Goal: Task Accomplishment & Management: Manage account settings

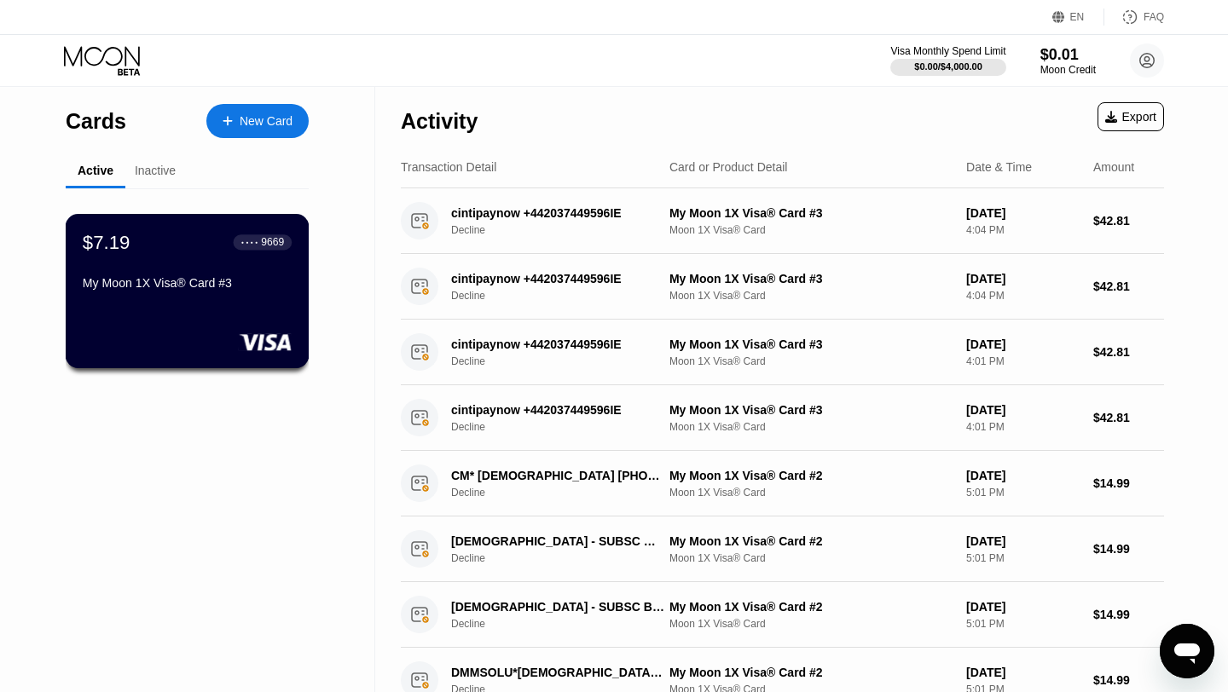
click at [195, 326] on div "$7.19 ● ● ● ● 9669 My Moon 1X Visa® Card #3" at bounding box center [188, 291] width 244 height 154
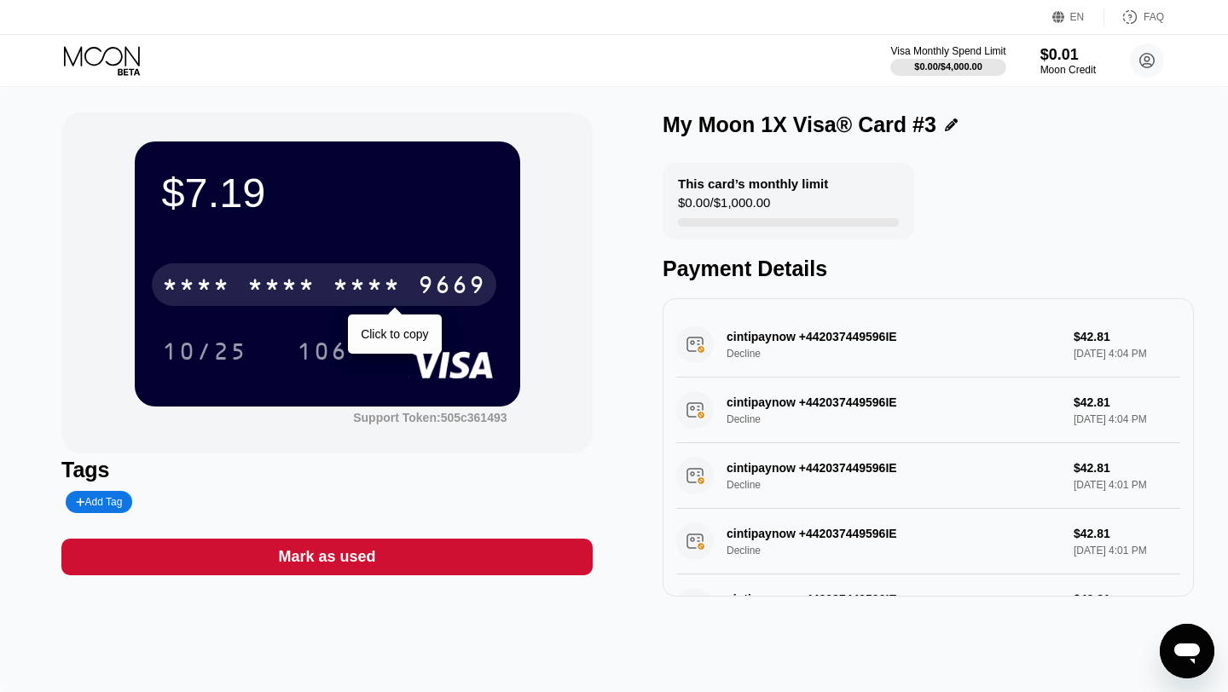
click at [224, 290] on div "* * * *" at bounding box center [196, 287] width 68 height 27
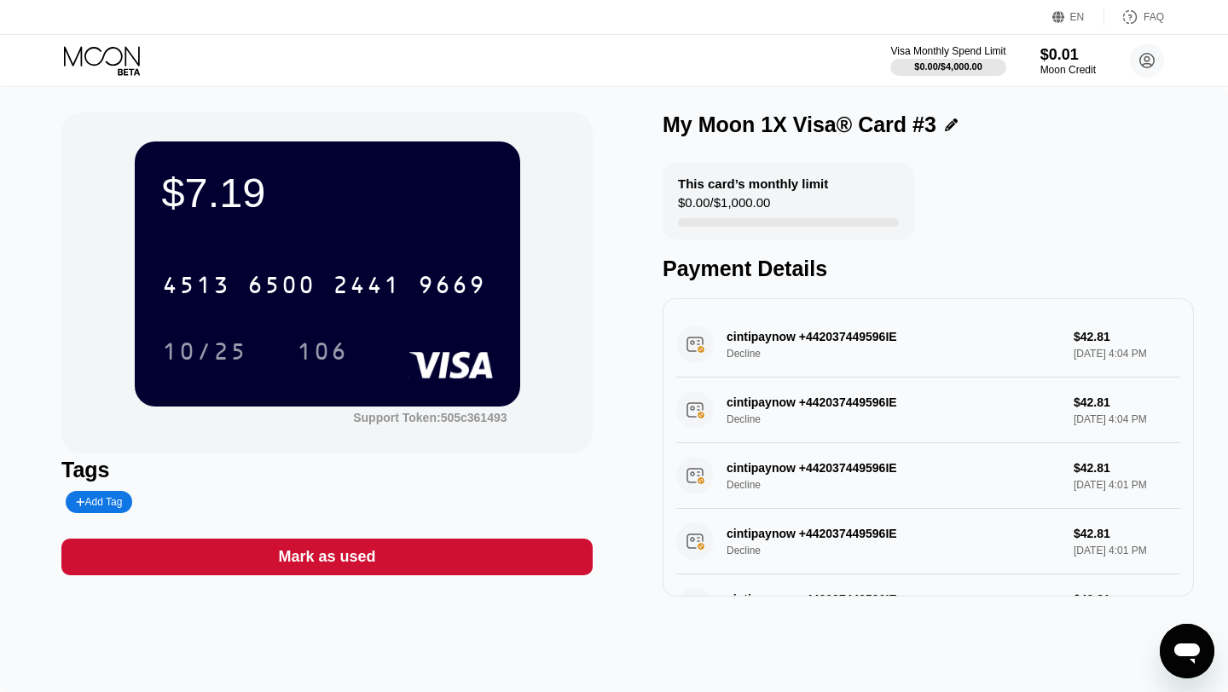
click at [85, 53] on icon at bounding box center [102, 56] width 76 height 20
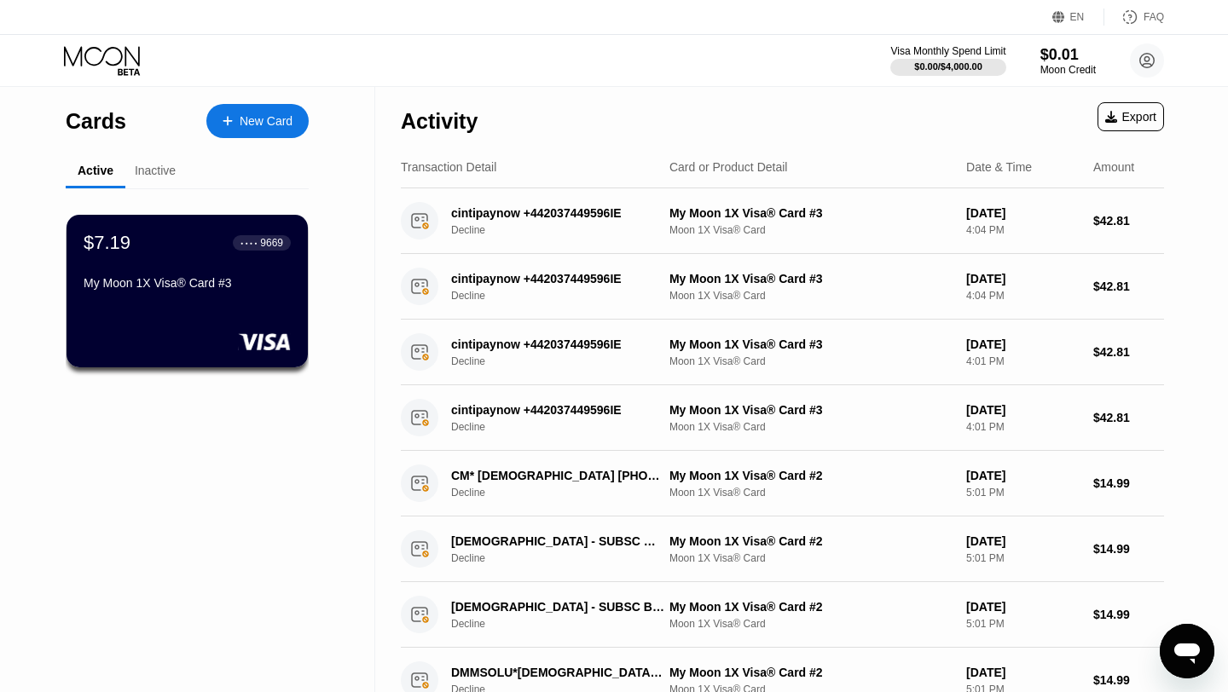
click at [253, 121] on div "New Card" at bounding box center [266, 121] width 53 height 14
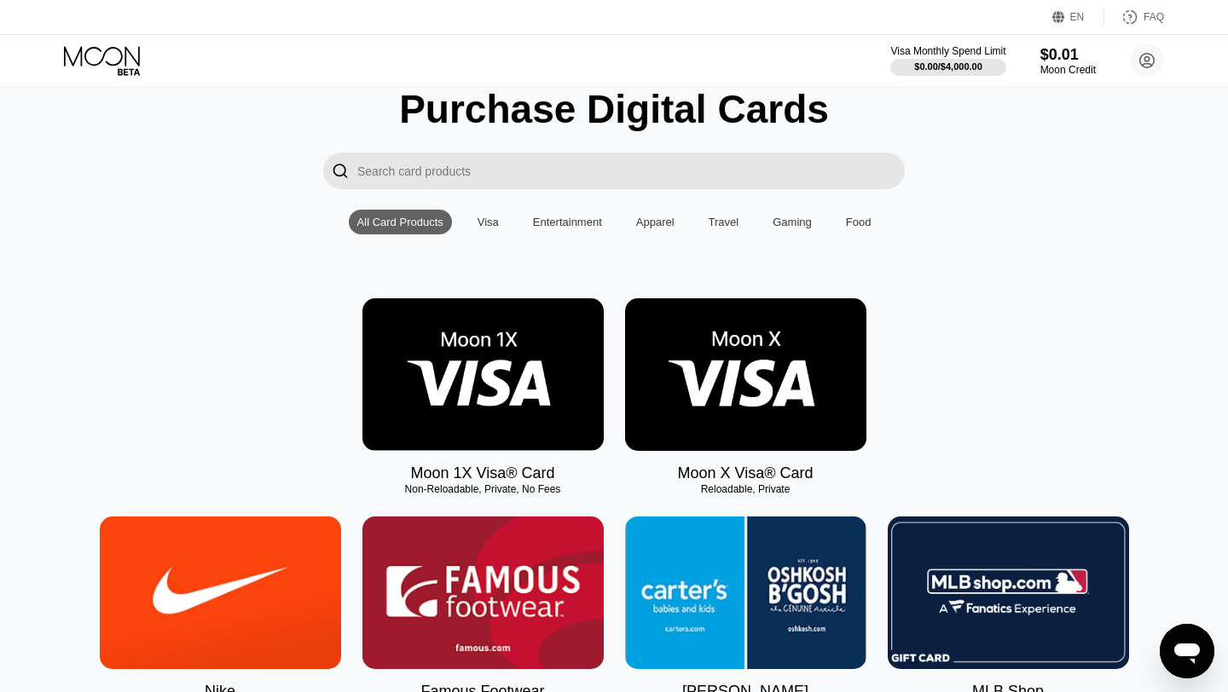
scroll to position [58, 0]
